Goal: Task Accomplishment & Management: Manage account settings

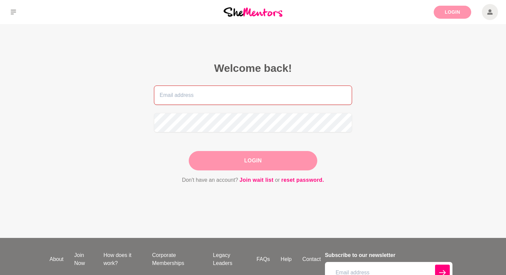
type input "[EMAIL_ADDRESS][DOMAIN_NAME]"
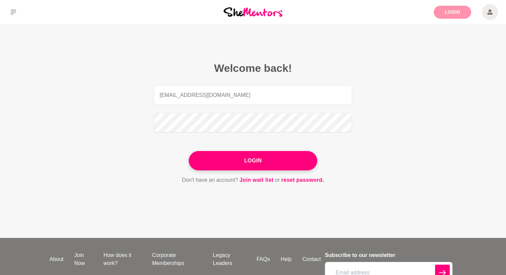
click at [454, 11] on link "Login" at bounding box center [452, 12] width 37 height 13
click at [447, 11] on link "Login" at bounding box center [452, 12] width 37 height 13
